Goal: Check status

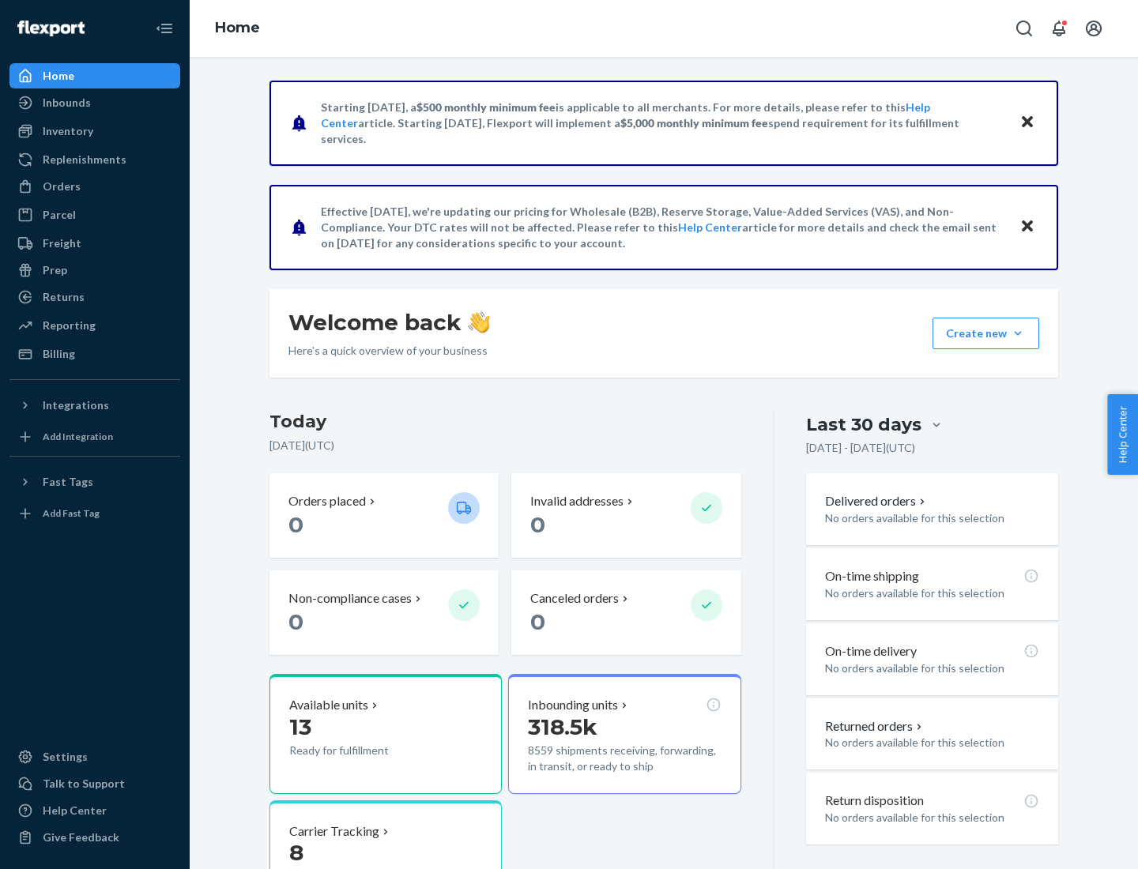
click at [1018, 333] on button "Create new Create new inbound Create new order Create new product" at bounding box center [985, 334] width 107 height 32
click at [66, 103] on div "Inbounds" at bounding box center [67, 103] width 48 height 16
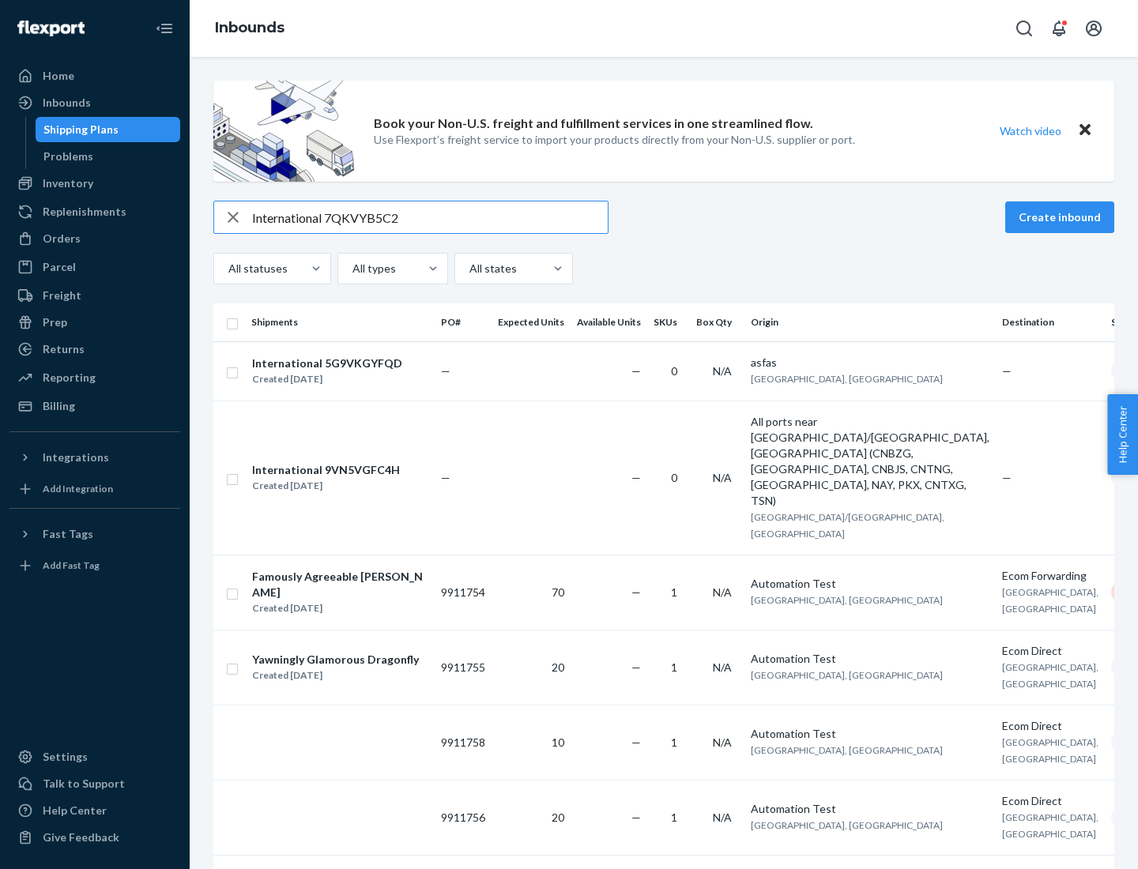
type input "International 7QKVYB5C29"
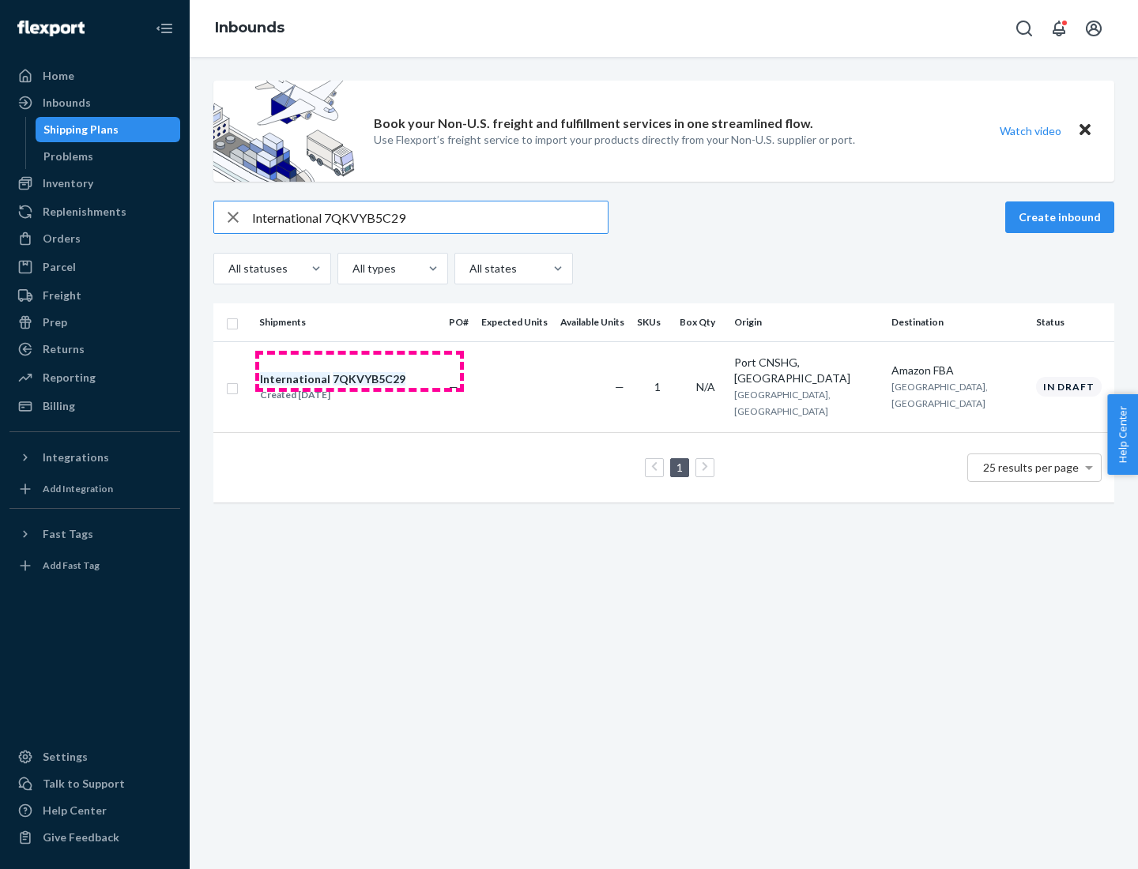
click at [360, 387] on div "Created [DATE]" at bounding box center [332, 395] width 145 height 16
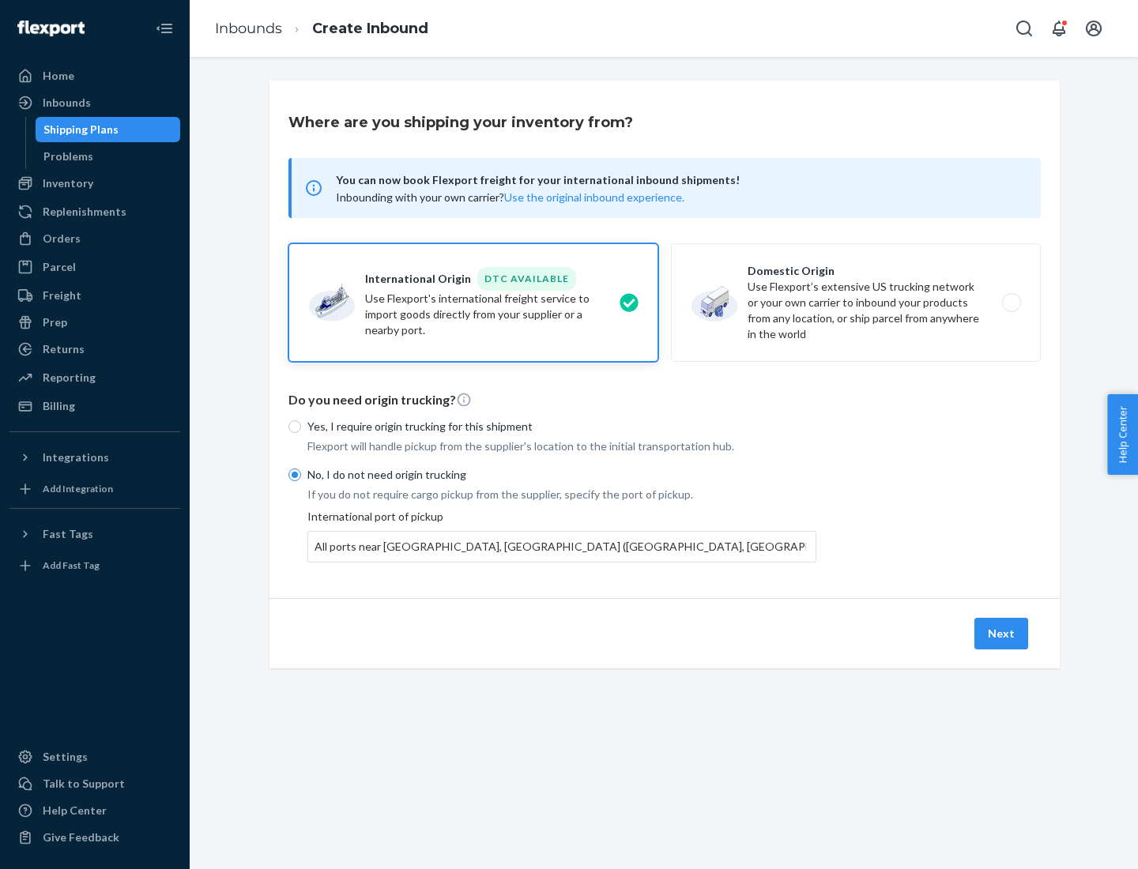
click at [1002, 633] on button "Next" at bounding box center [1001, 634] width 54 height 32
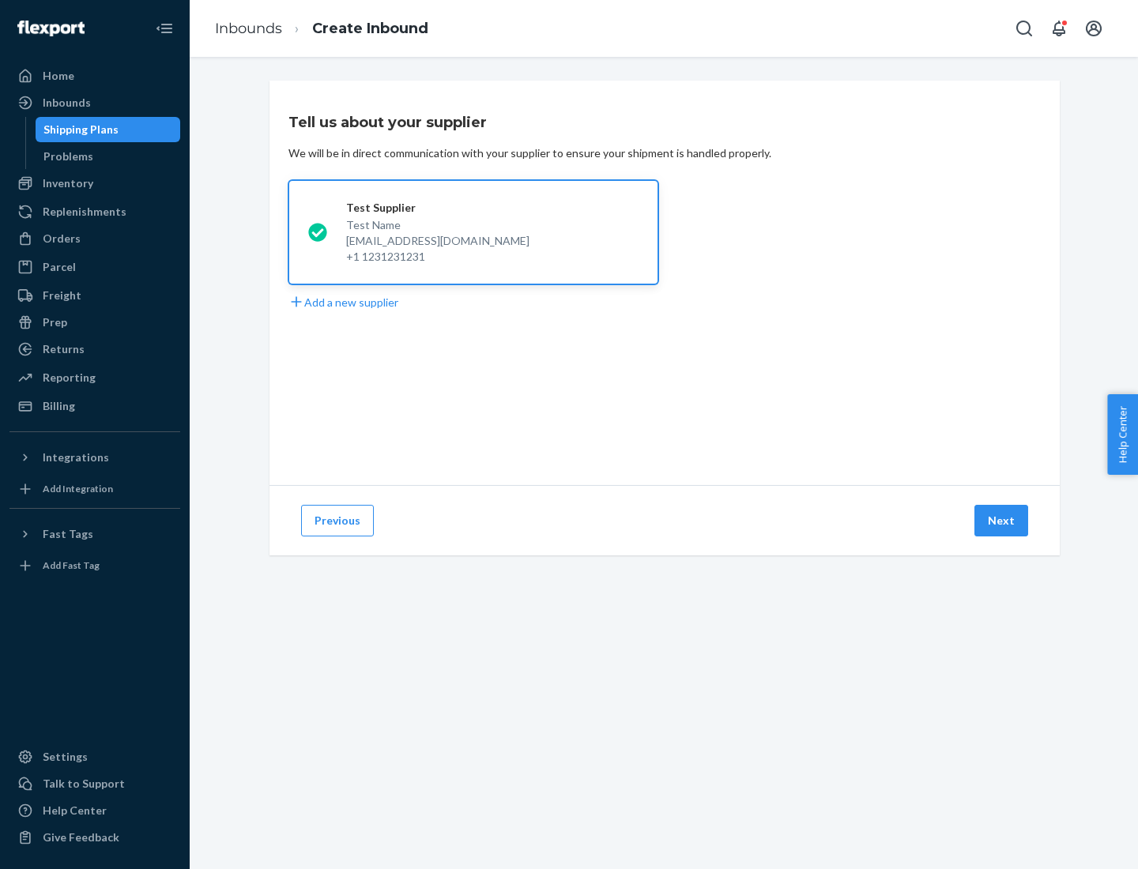
click at [1002, 521] on button "Next" at bounding box center [1001, 521] width 54 height 32
